Goal: Task Accomplishment & Management: Use online tool/utility

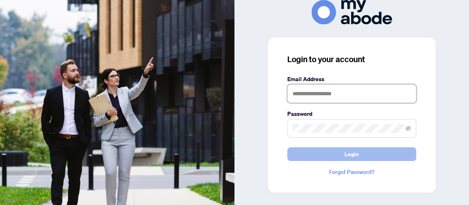
type input "**********"
click at [358, 155] on span "Login" at bounding box center [352, 154] width 15 height 13
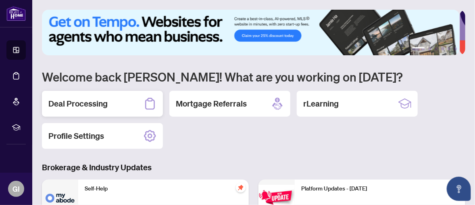
click at [86, 99] on h2 "Deal Processing" at bounding box center [77, 103] width 59 height 11
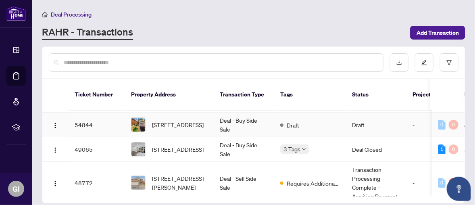
scroll to position [81, 0]
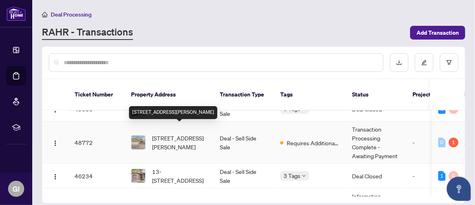
click at [168, 133] on span "[STREET_ADDRESS][PERSON_NAME]" at bounding box center [179, 142] width 55 height 18
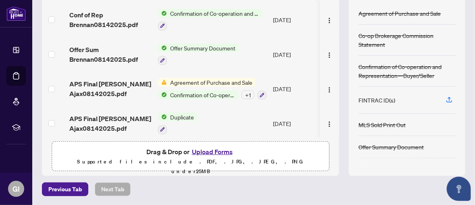
scroll to position [38, 0]
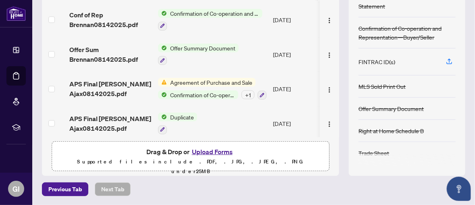
click at [212, 148] on button "Upload Forms" at bounding box center [212, 151] width 46 height 10
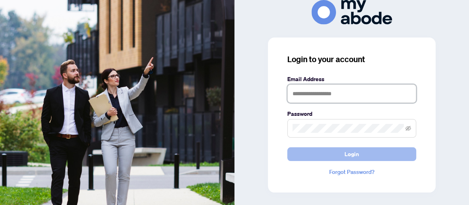
type input "**********"
click at [358, 152] on button "Login" at bounding box center [351, 154] width 129 height 14
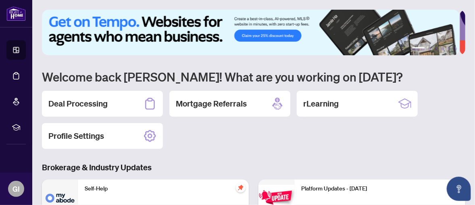
click at [79, 103] on h2 "Deal Processing" at bounding box center [77, 103] width 59 height 11
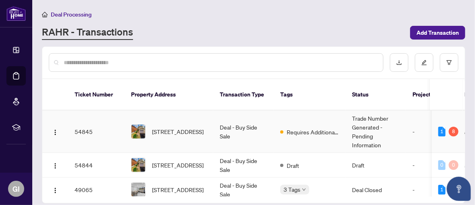
click at [214, 120] on td "Deal - Buy Side Sale" at bounding box center [243, 131] width 60 height 42
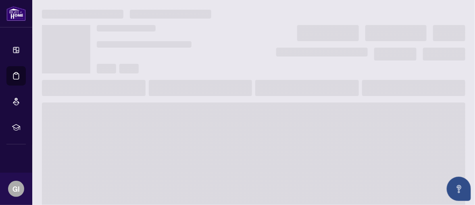
click at [214, 120] on span at bounding box center [253, 166] width 423 height 129
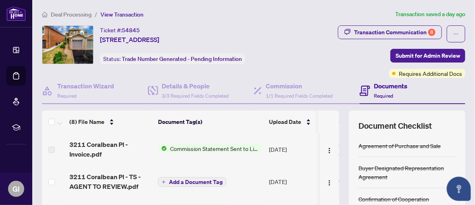
scroll to position [81, 0]
